Goal: Use online tool/utility: Utilize a website feature to perform a specific function

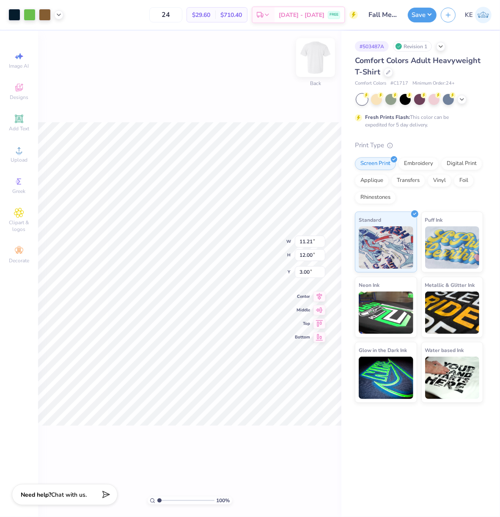
click at [314, 60] on img at bounding box center [316, 58] width 34 height 34
click at [314, 65] on img at bounding box center [316, 58] width 34 height 34
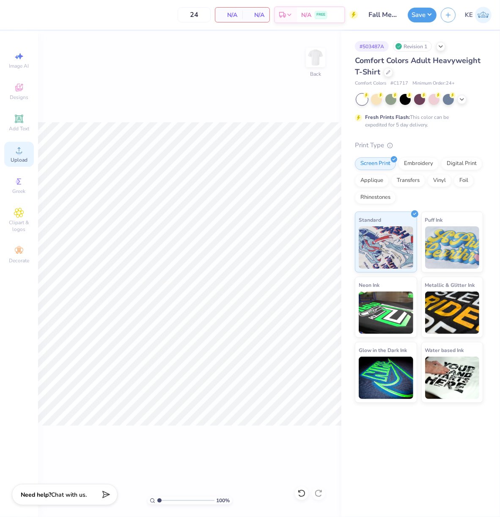
click at [14, 156] on div "Upload" at bounding box center [19, 154] width 30 height 25
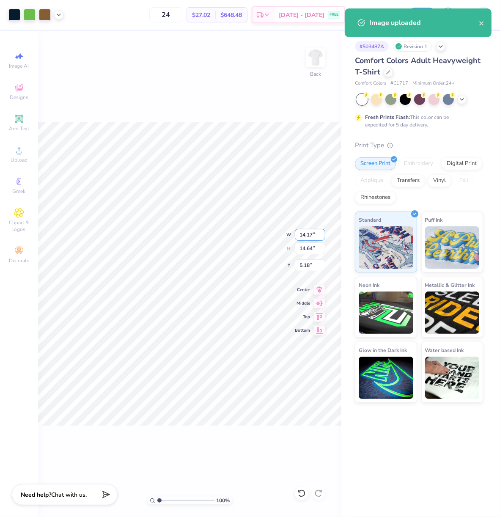
click at [305, 235] on input "14.17" at bounding box center [310, 235] width 30 height 12
type input "11.00"
type input "11.36"
type input "3.00"
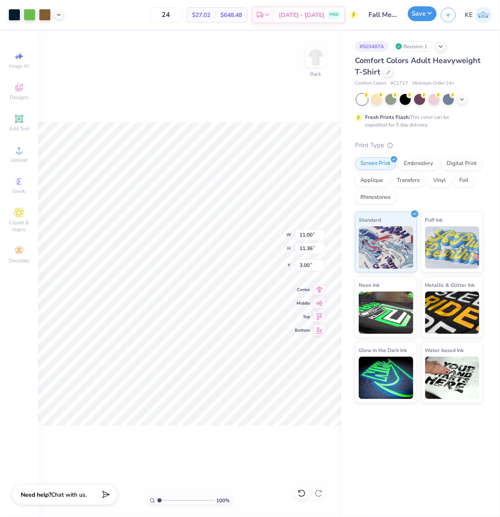
click at [424, 14] on button "Save" at bounding box center [422, 13] width 29 height 15
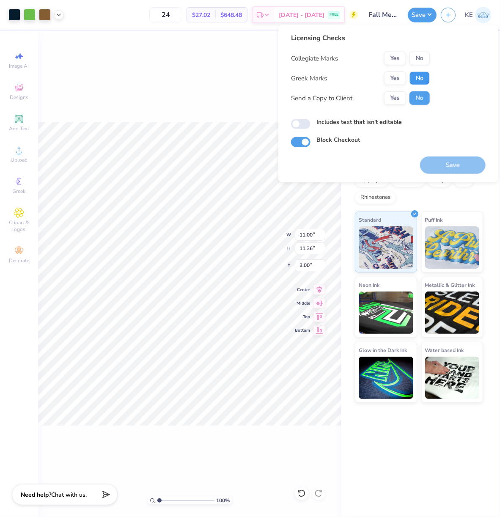
click at [416, 75] on button "No" at bounding box center [420, 79] width 20 height 14
click at [422, 49] on div "Licensing Checks Collegiate Marks Yes No Greek Marks Yes No Send a Copy to Clie…" at bounding box center [360, 72] width 139 height 78
click at [426, 56] on button "No" at bounding box center [420, 59] width 20 height 14
click at [455, 165] on button "Save" at bounding box center [453, 165] width 66 height 17
